Goal: Task Accomplishment & Management: Use online tool/utility

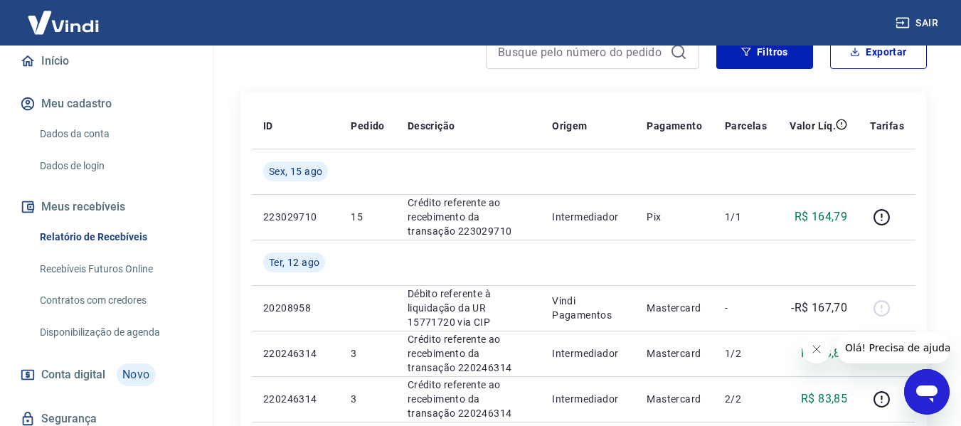
scroll to position [142, 0]
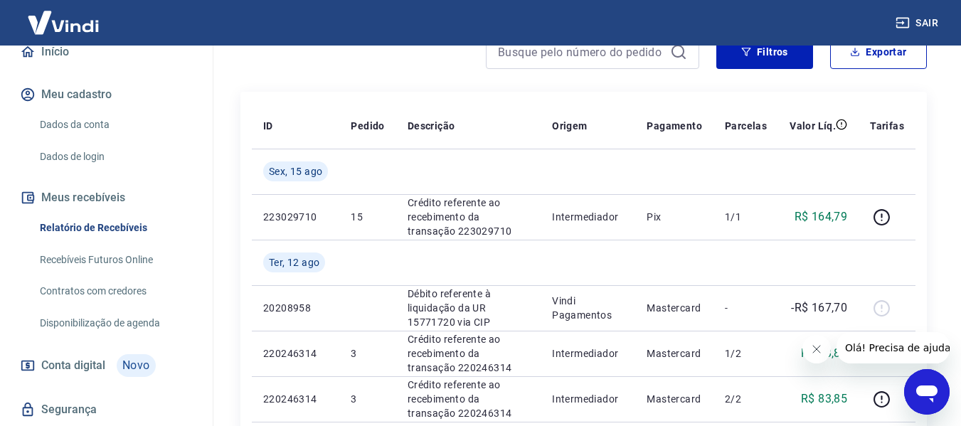
click at [108, 259] on link "Recebíveis Futuros Online" at bounding box center [114, 259] width 161 height 29
